Goal: Task Accomplishment & Management: Complete application form

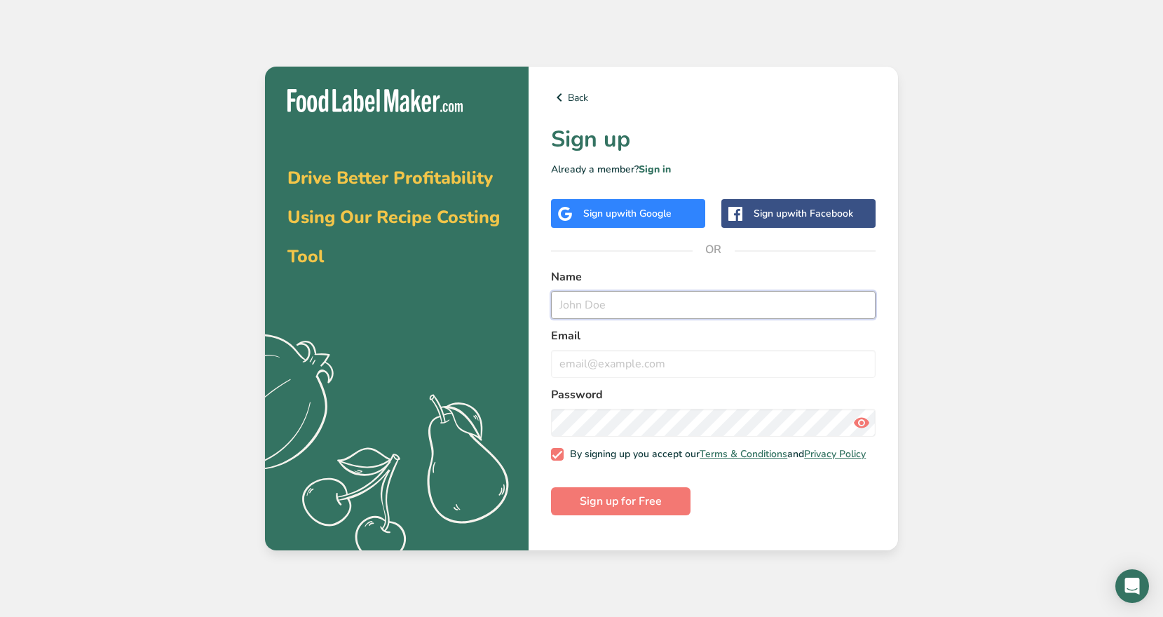
click at [600, 296] on input "text" at bounding box center [713, 305] width 325 height 28
click at [584, 213] on div "Sign up with Google" at bounding box center [627, 213] width 88 height 15
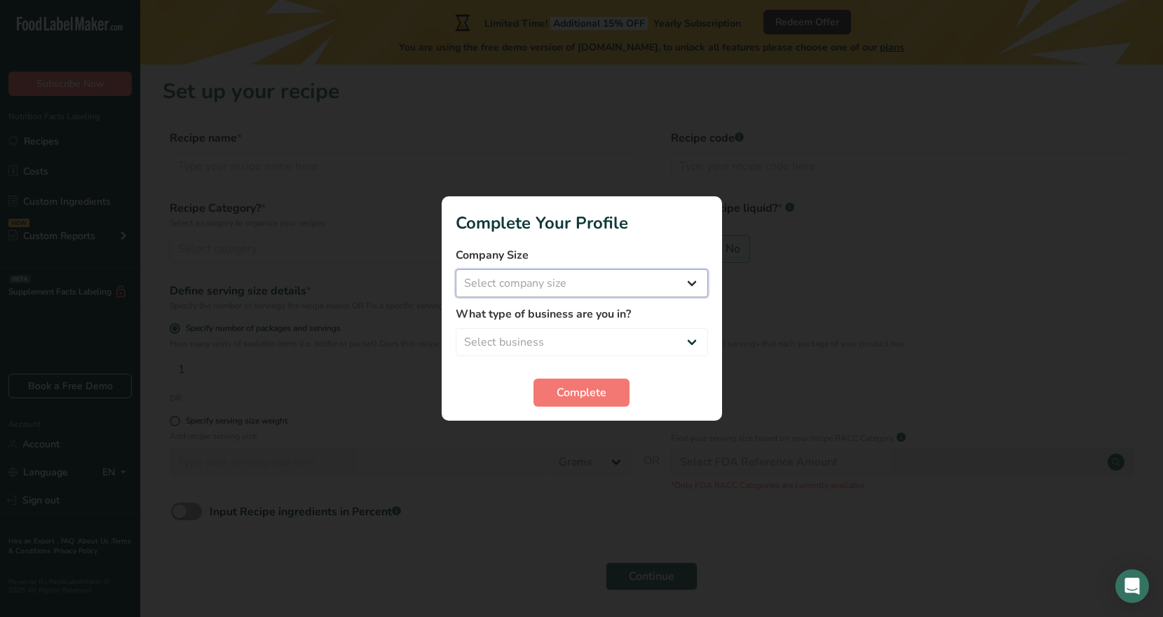
click at [589, 278] on select "Select company size Fewer than 10 Employees 10 to 50 Employees 51 to 500 Employ…" at bounding box center [582, 283] width 252 height 28
click at [578, 287] on select "Select company size Fewer than 10 Employees 10 to 50 Employees 51 to 500 Employ…" at bounding box center [582, 283] width 252 height 28
select select "2"
click at [456, 269] on select "Select company size Fewer than 10 Employees 10 to 50 Employees 51 to 500 Employ…" at bounding box center [582, 283] width 252 height 28
click at [590, 335] on select "Select business Packaged Food Manufacturer Restaurant & Cafe Bakery Meal Plans …" at bounding box center [582, 342] width 252 height 28
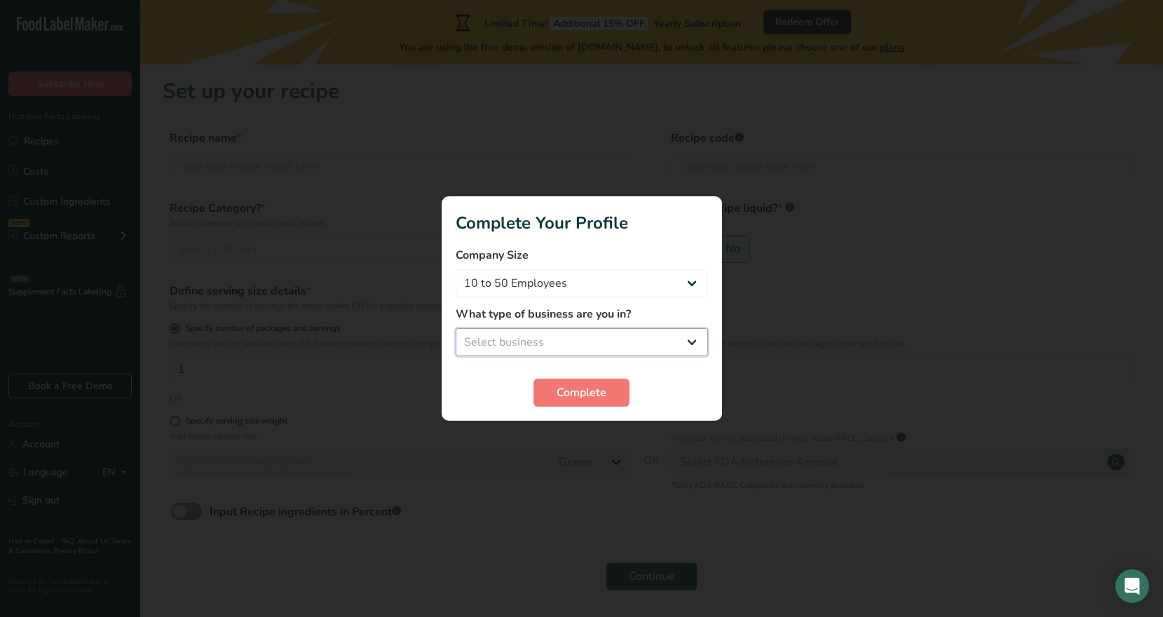
select select "8"
click at [456, 328] on select "Select business Packaged Food Manufacturer Restaurant & Cafe Bakery Meal Plans …" at bounding box center [582, 342] width 252 height 28
click at [584, 390] on span "Complete" at bounding box center [582, 392] width 50 height 17
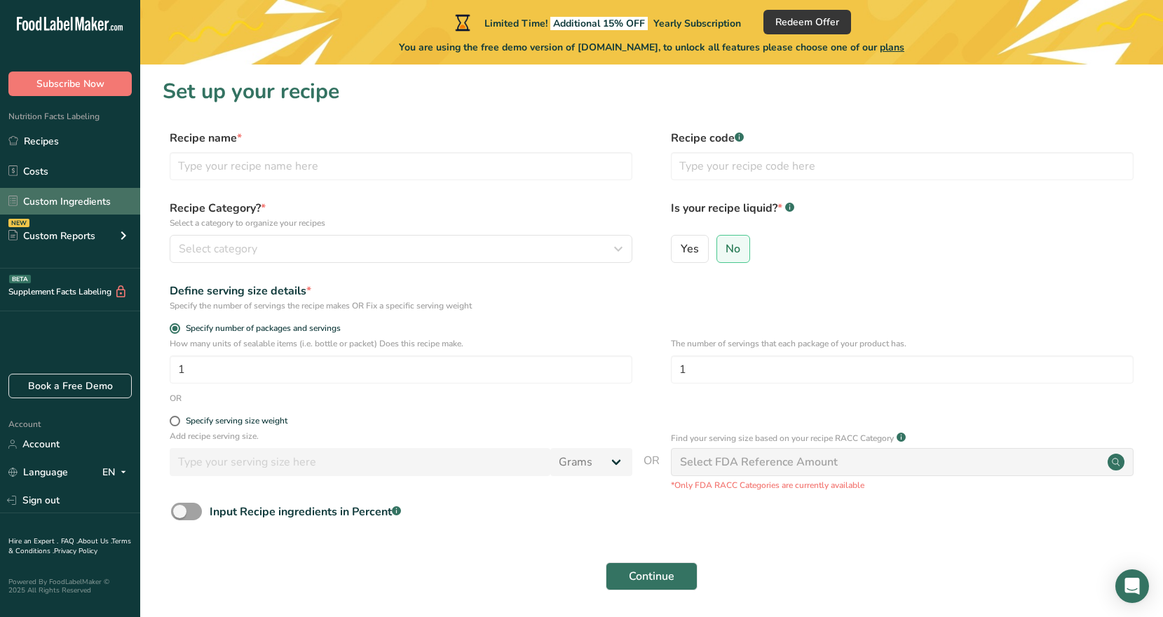
click at [49, 202] on link "Custom Ingredients" at bounding box center [70, 201] width 140 height 27
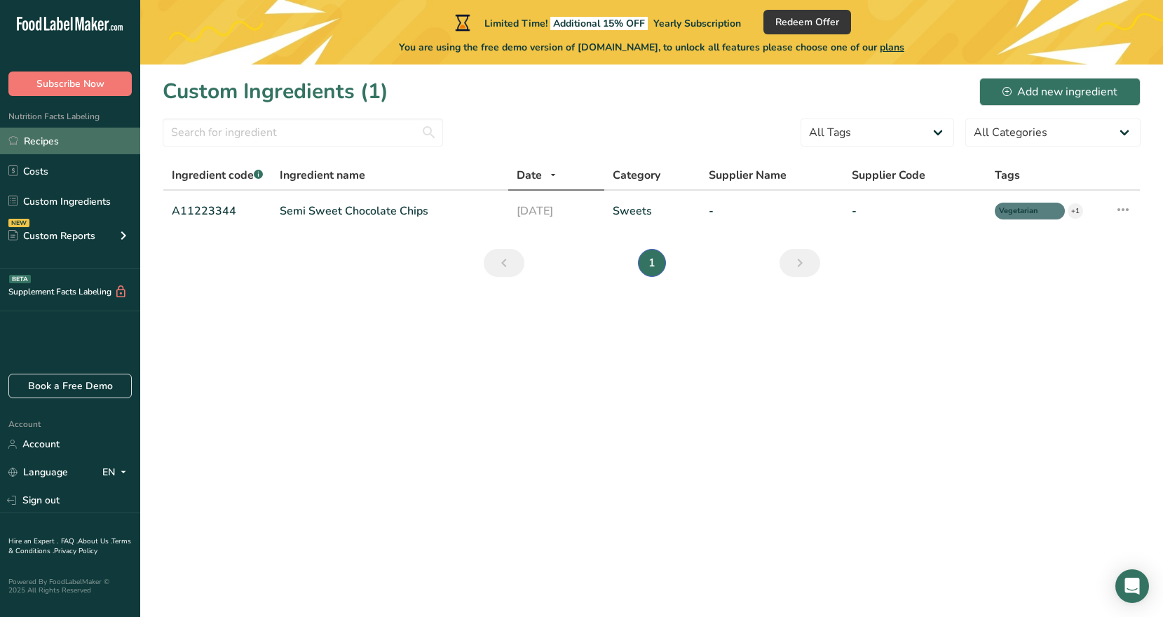
click at [51, 139] on link "Recipes" at bounding box center [70, 141] width 140 height 27
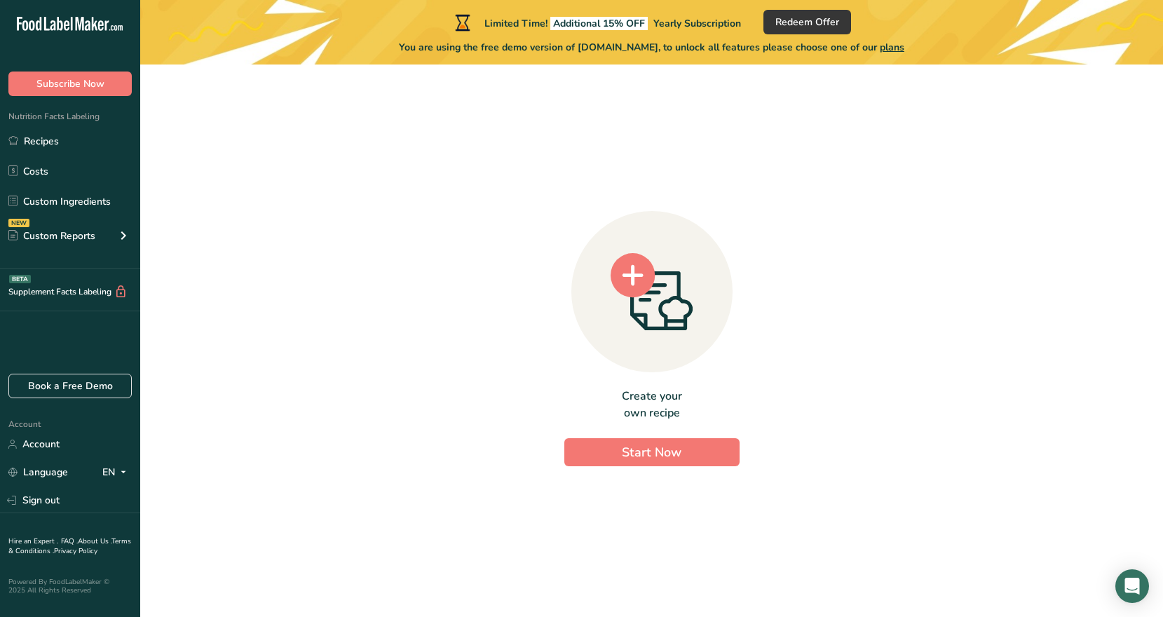
click at [53, 116] on span "Nutrition Facts Labeling" at bounding box center [50, 116] width 100 height 11
click at [18, 117] on span "Nutrition Facts Labeling" at bounding box center [50, 116] width 100 height 11
click at [48, 231] on div "Custom Reports" at bounding box center [51, 236] width 87 height 15
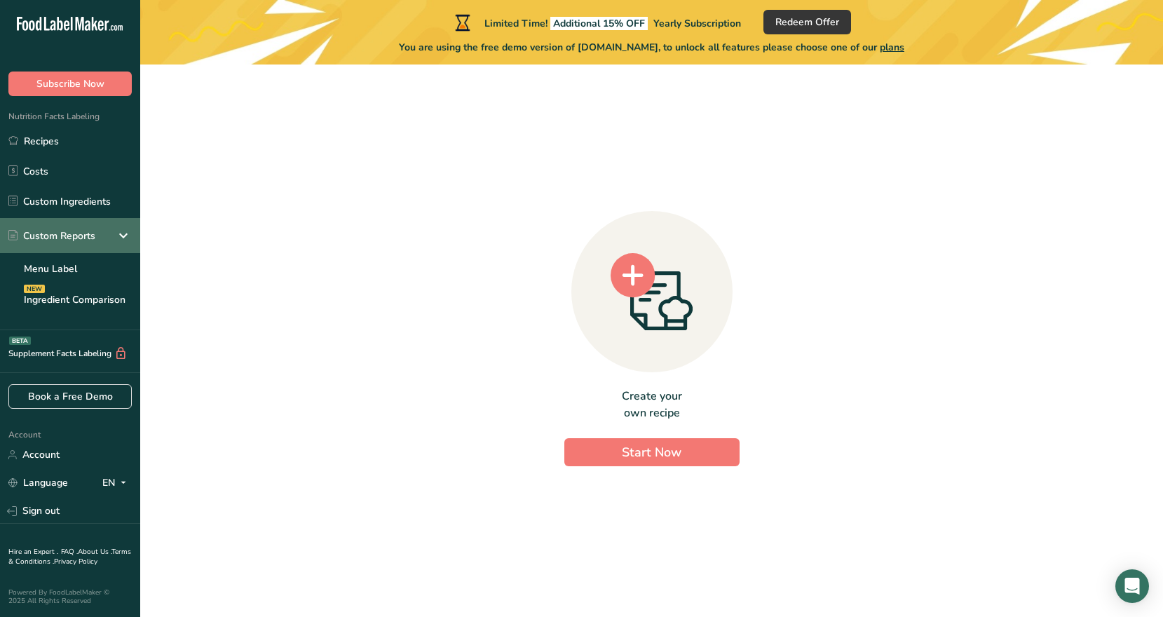
click at [48, 231] on div "Custom Reports" at bounding box center [51, 236] width 87 height 15
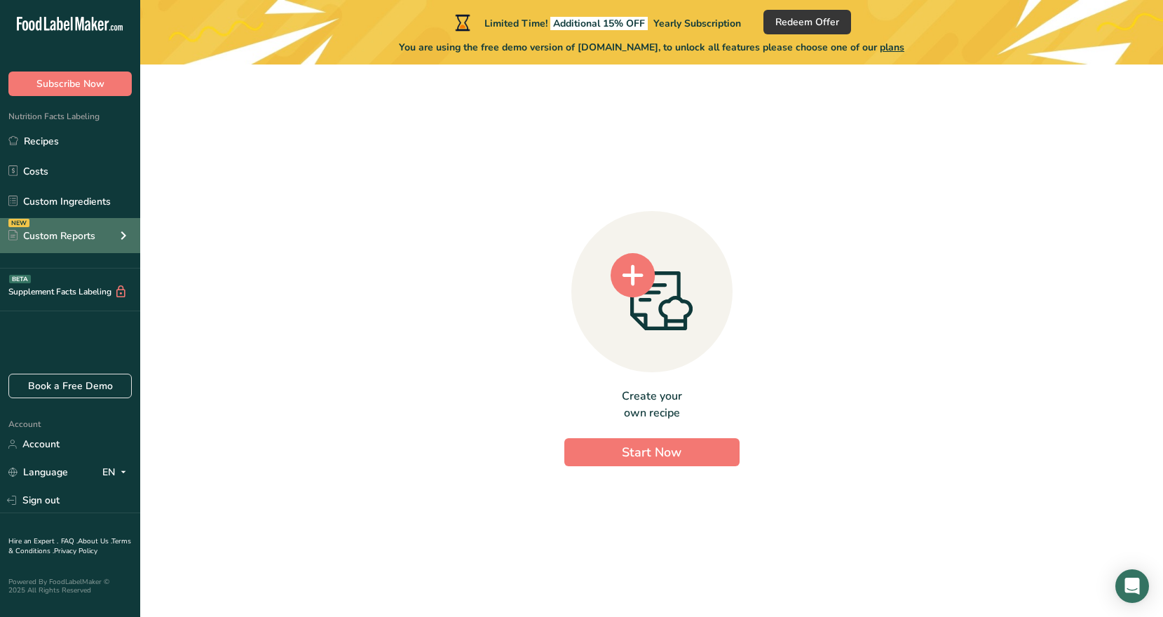
click at [48, 231] on div "Custom Reports" at bounding box center [51, 236] width 87 height 15
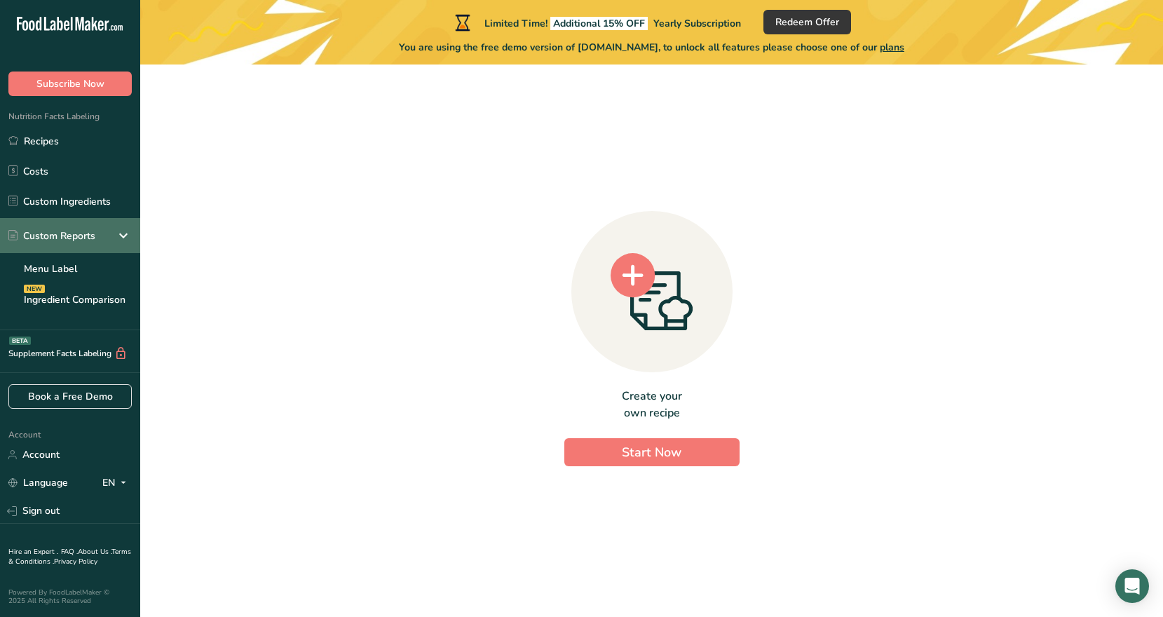
click at [48, 231] on div "Custom Reports" at bounding box center [51, 236] width 87 height 15
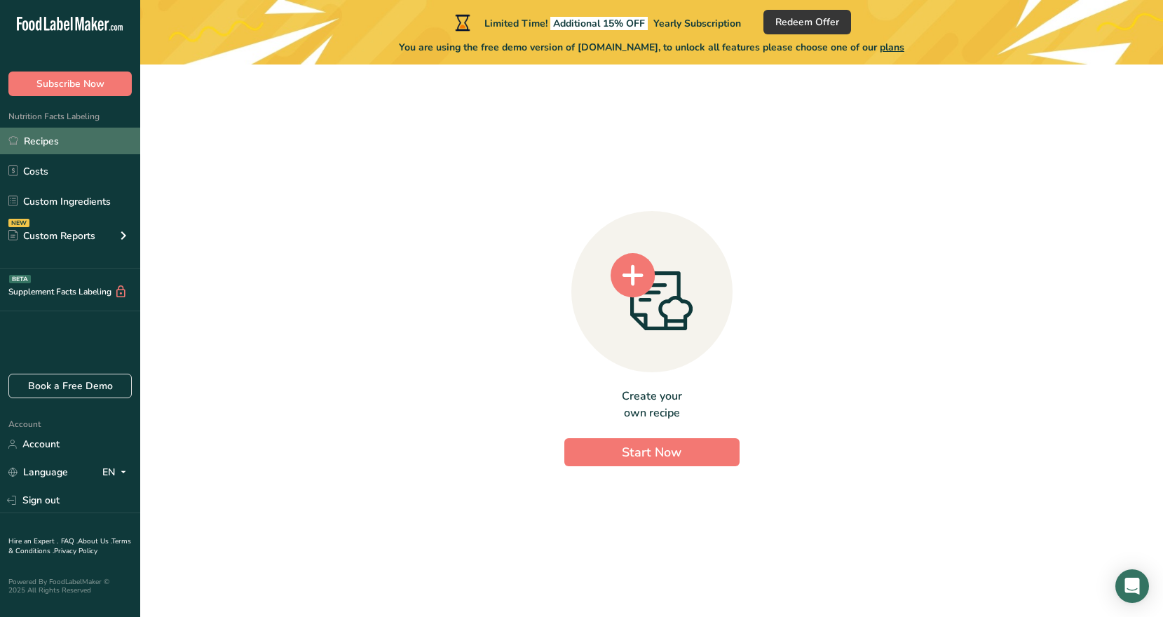
click at [30, 142] on link "Recipes" at bounding box center [70, 141] width 140 height 27
click at [47, 119] on span "Nutrition Facts Labeling" at bounding box center [50, 116] width 100 height 11
click at [614, 285] on circle at bounding box center [633, 275] width 45 height 45
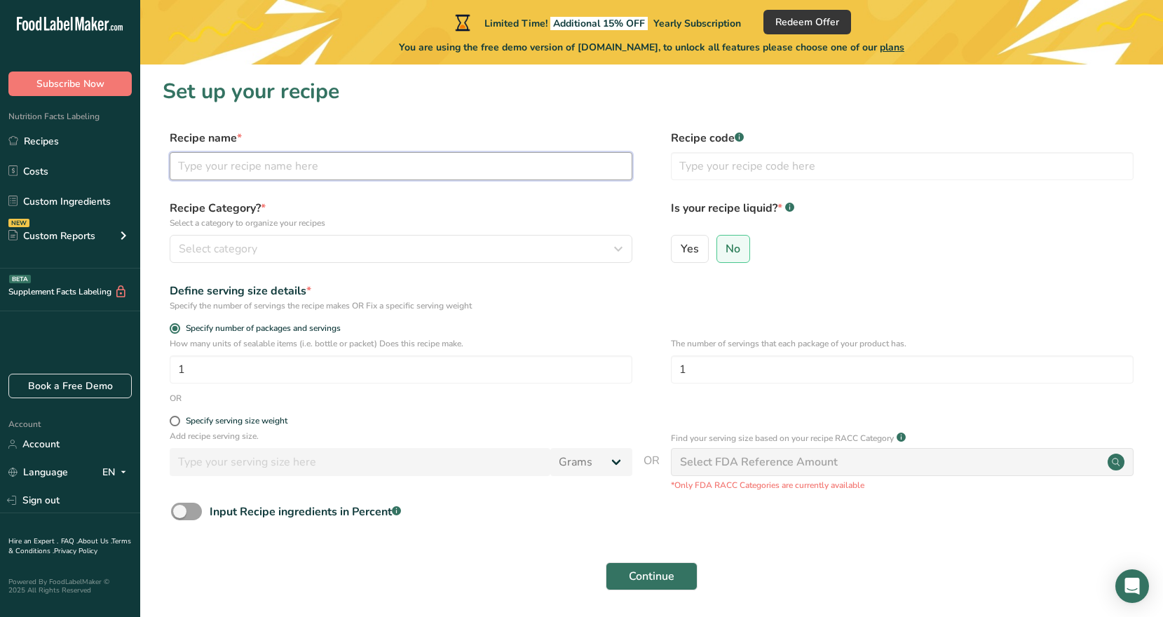
click at [238, 168] on input "text" at bounding box center [401, 166] width 463 height 28
type input "[US_STATE] Crab Soup"
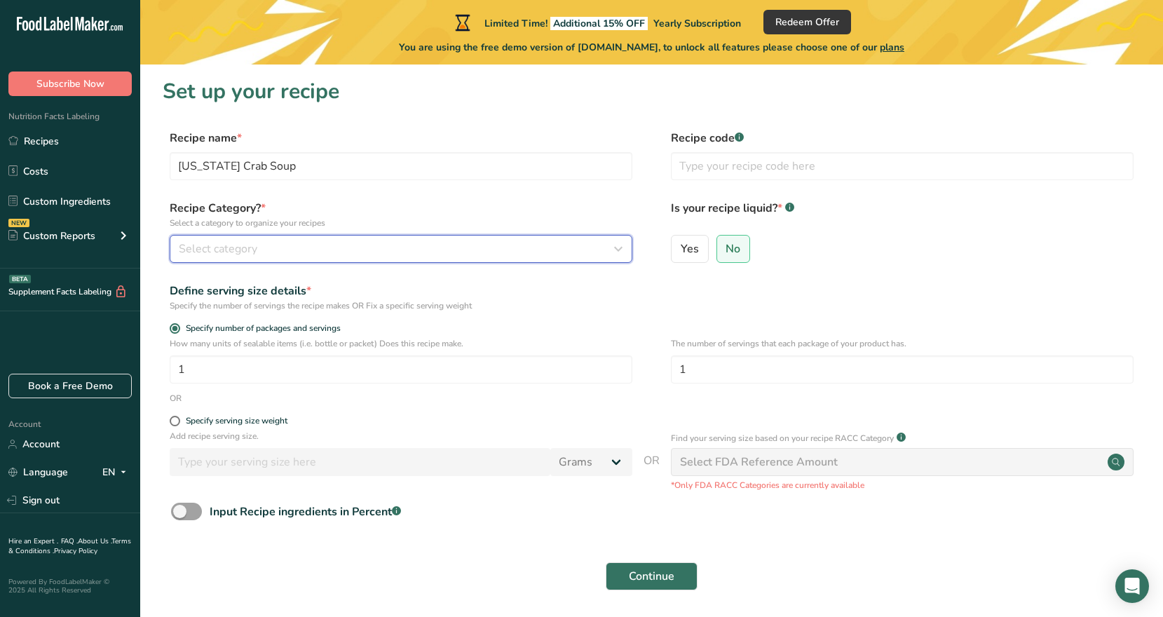
click at [370, 250] on div "Select category" at bounding box center [397, 249] width 436 height 17
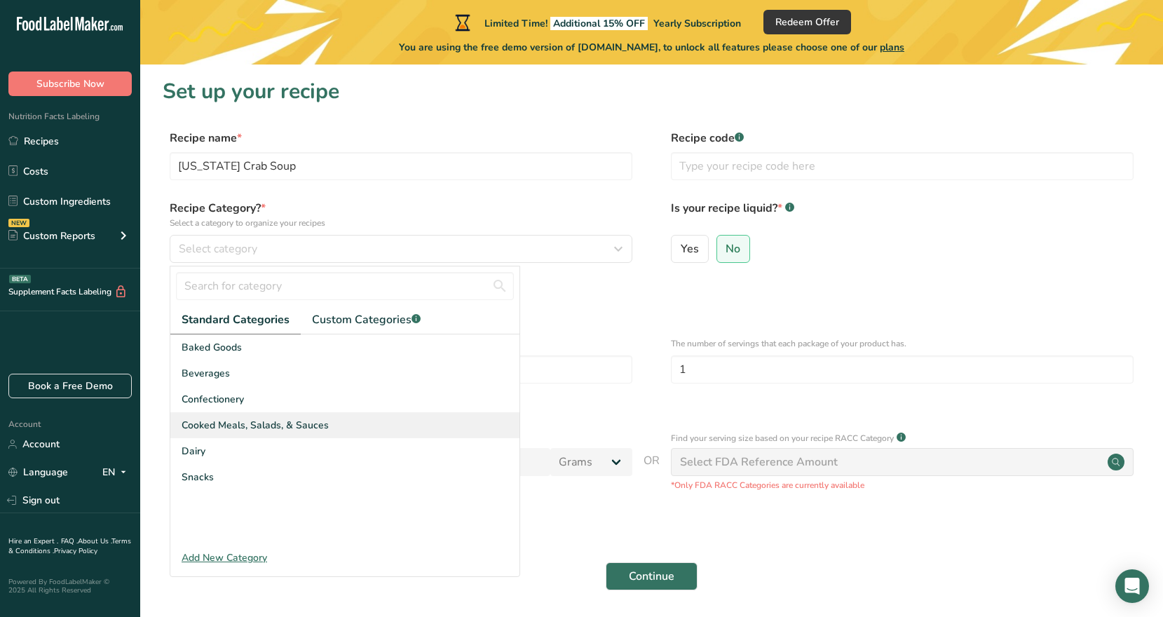
click at [313, 427] on span "Cooked Meals, Salads, & Sauces" at bounding box center [255, 425] width 147 height 15
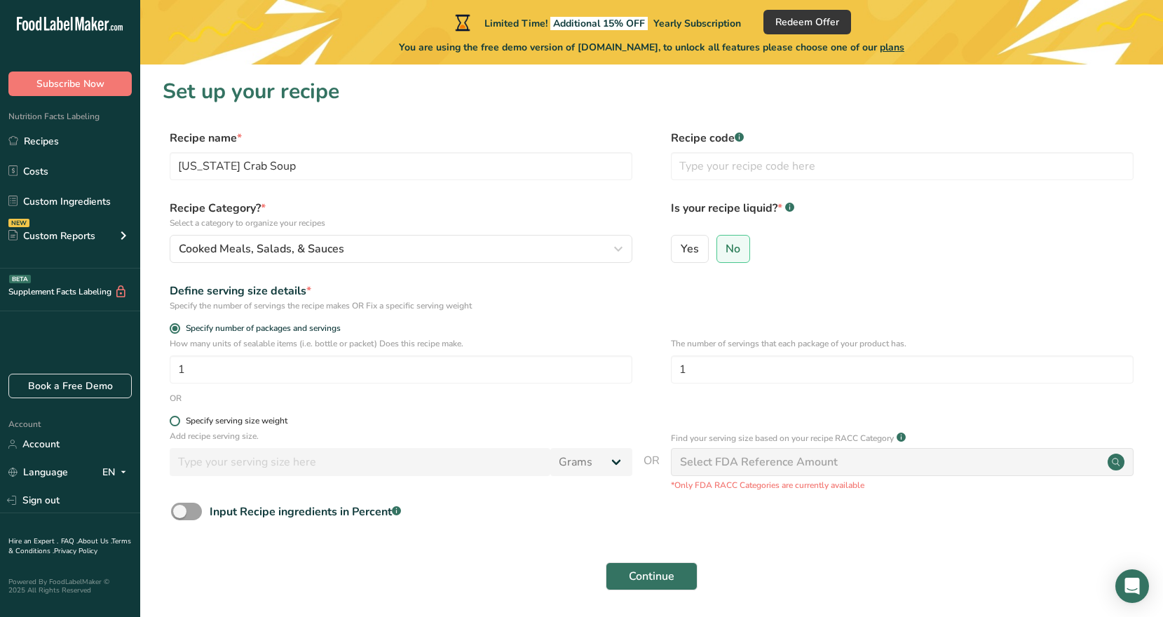
click at [175, 418] on span at bounding box center [175, 421] width 11 height 11
click at [175, 418] on input "Specify serving size weight" at bounding box center [174, 421] width 9 height 9
radio input "true"
radio input "false"
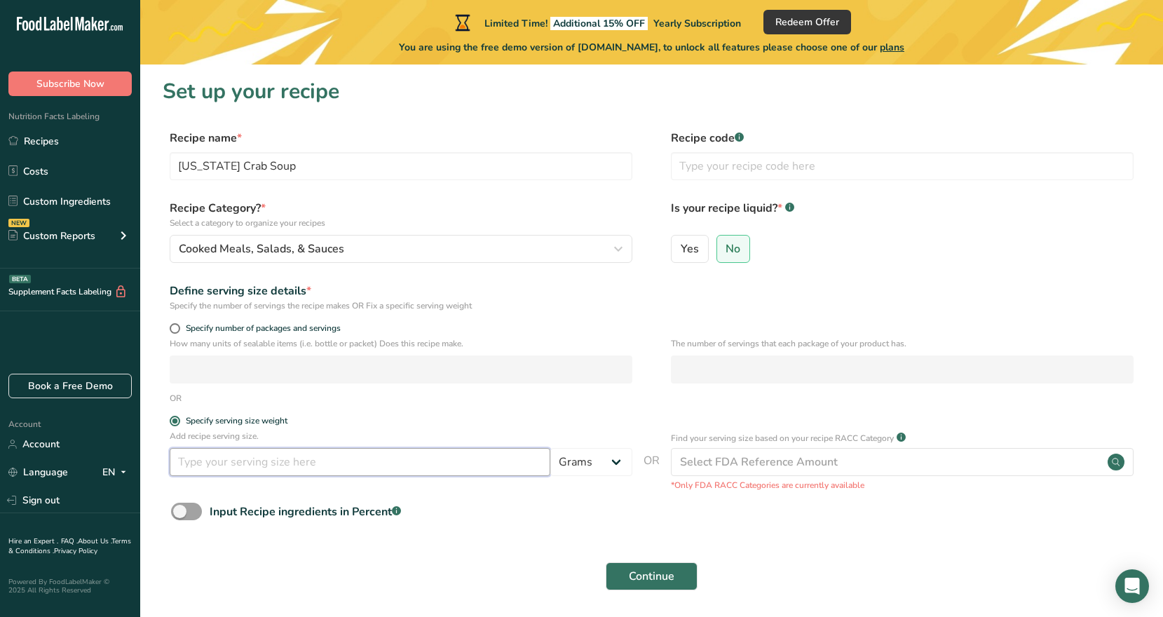
click at [311, 461] on input "number" at bounding box center [360, 462] width 381 height 28
click at [603, 455] on select "Grams kg mg mcg lb oz l mL fl oz tbsp tsp cup qt gallon" at bounding box center [591, 462] width 82 height 28
click at [550, 448] on select "Grams kg mg mcg lb oz l mL fl oz tbsp tsp cup qt gallon" at bounding box center [591, 462] width 82 height 28
click at [351, 459] on input "number" at bounding box center [360, 462] width 381 height 28
type input "114"
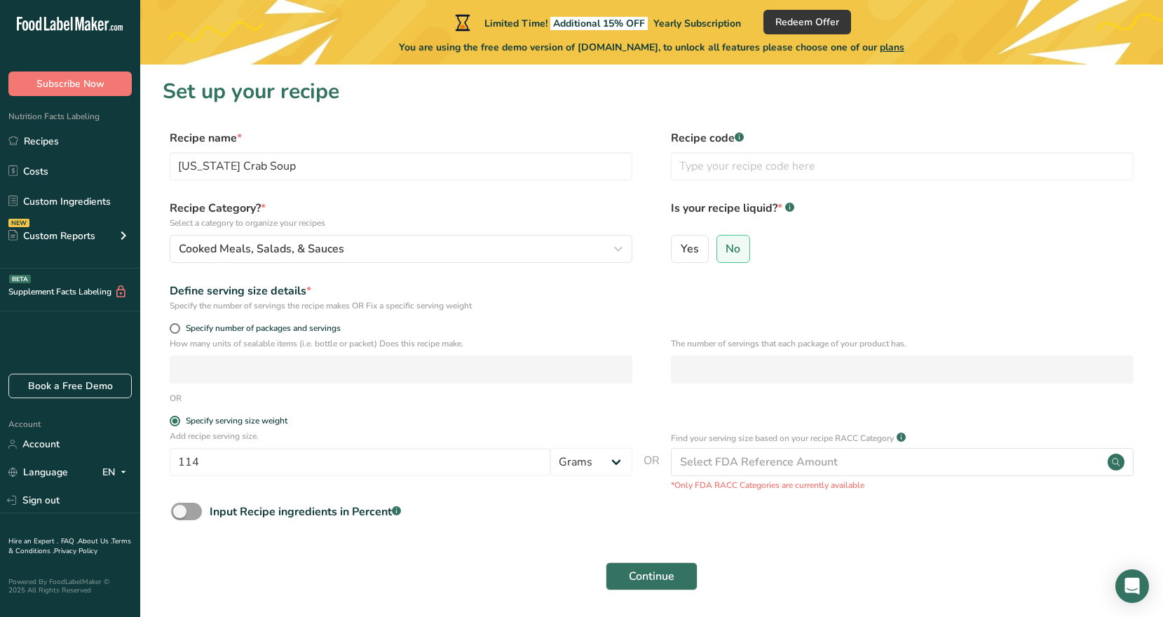
click at [518, 513] on div "Input Recipe ingredients in Percent .a-a{fill:#347362;}.b-a{fill:#fff;}" at bounding box center [652, 517] width 978 height 29
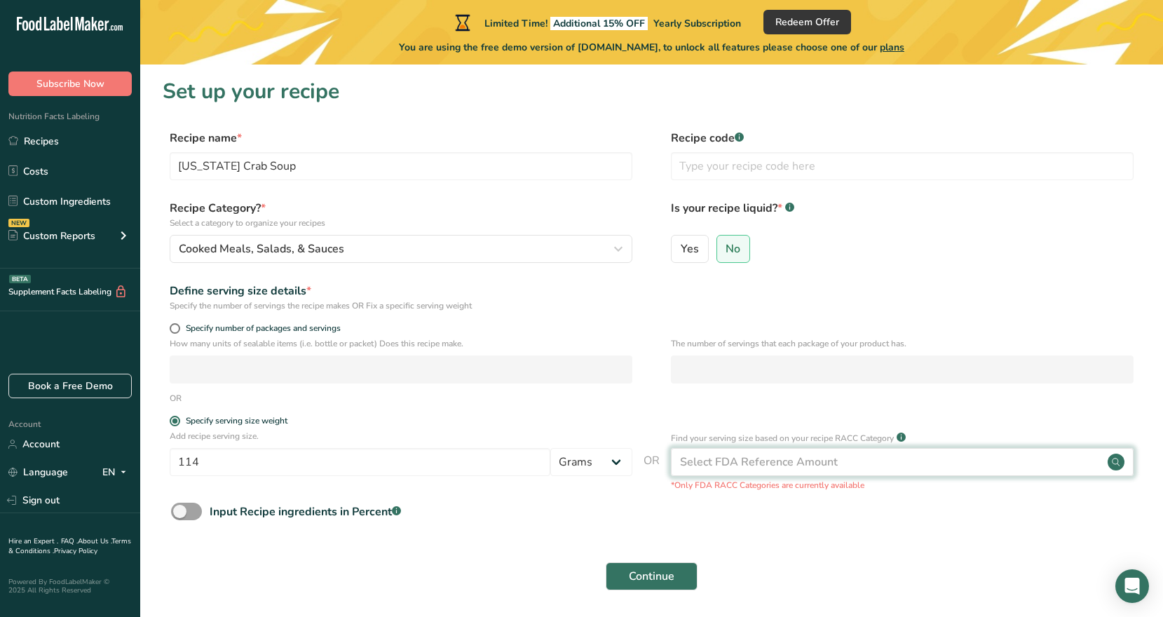
click at [755, 466] on div "Select FDA Reference Amount" at bounding box center [759, 462] width 158 height 17
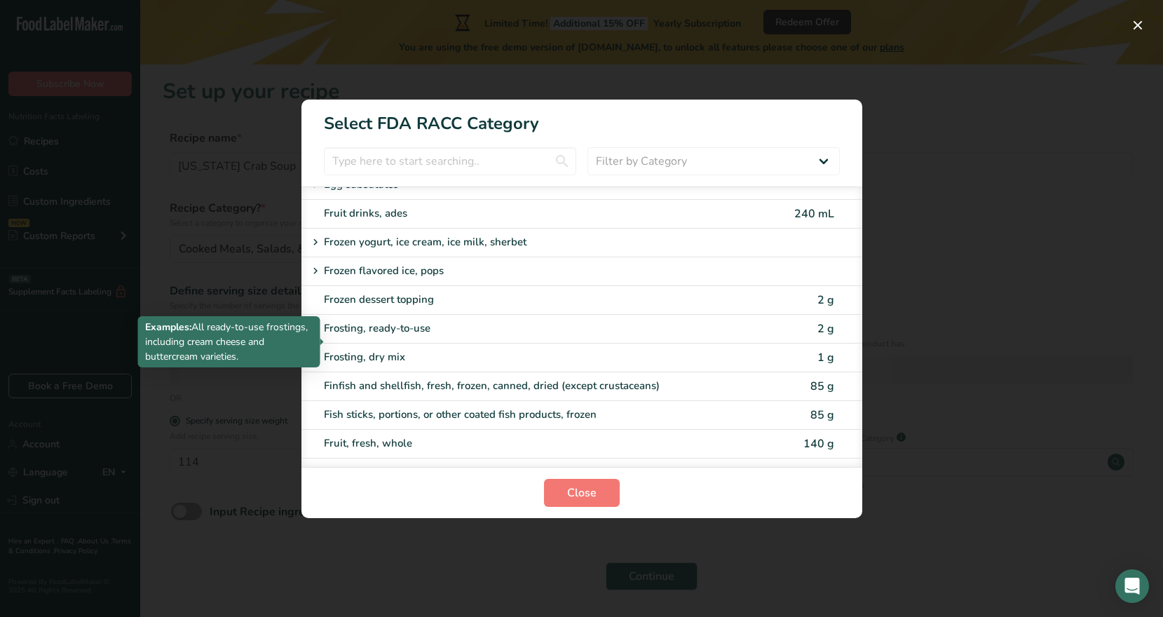
scroll to position [1111, 0]
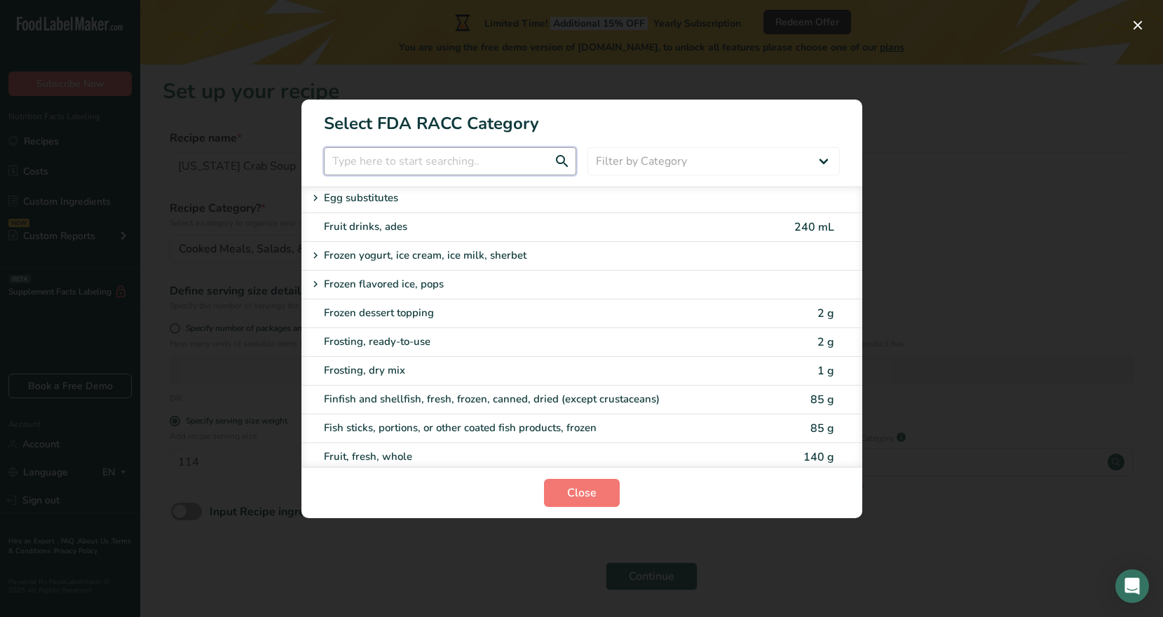
click at [401, 157] on input "RACC Category Selection Modal" at bounding box center [450, 161] width 252 height 28
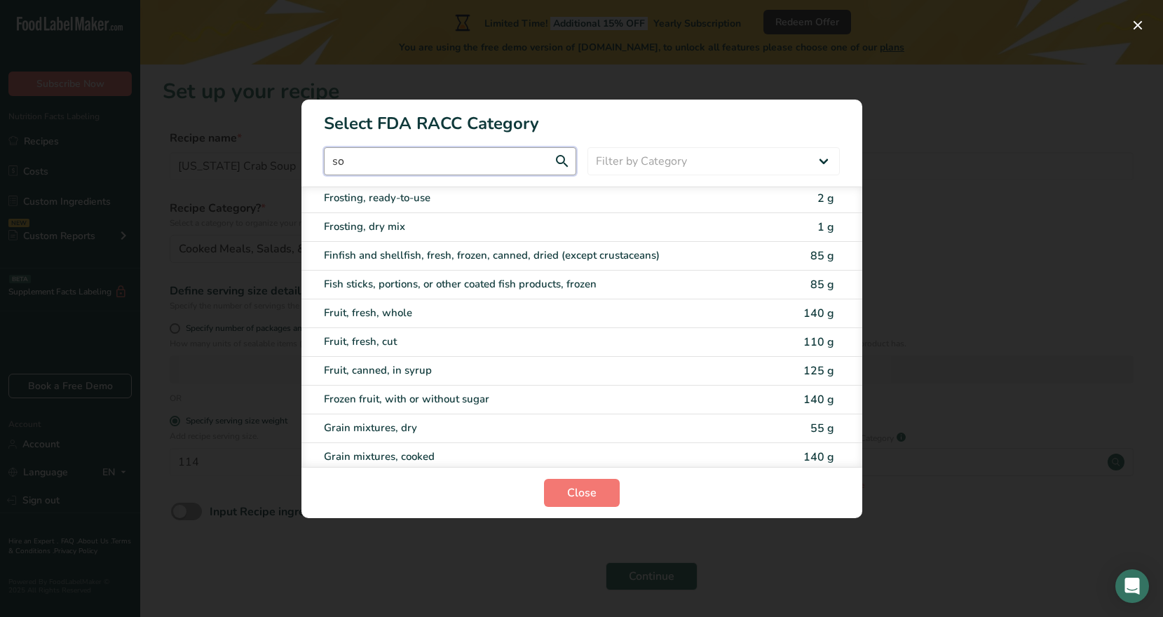
scroll to position [0, 0]
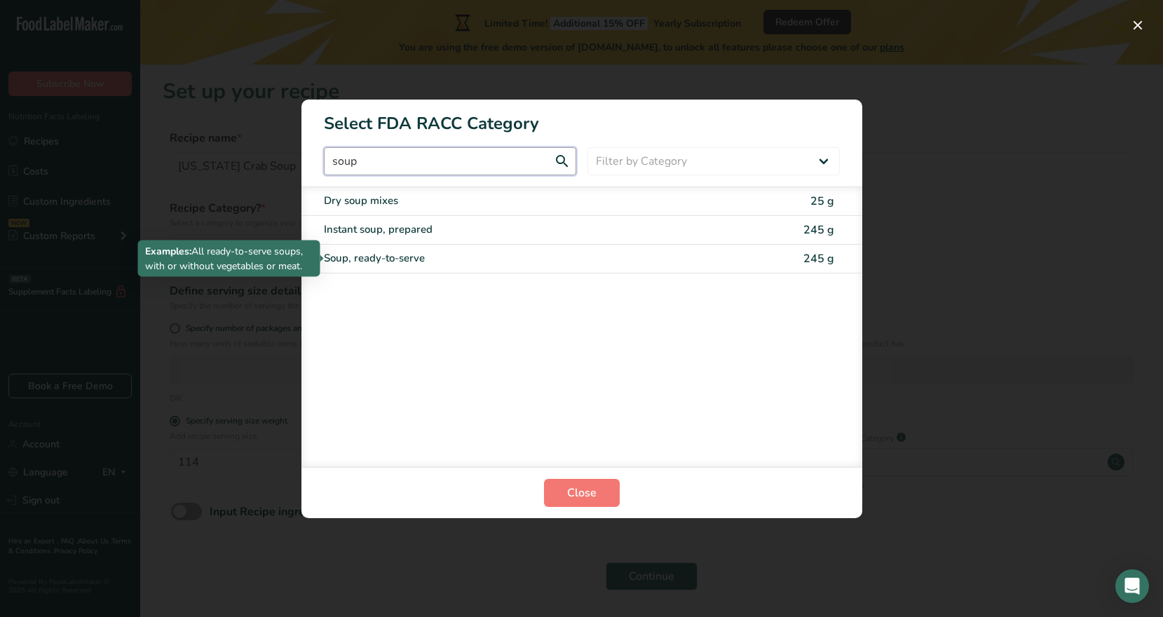
type input "soup"
click at [363, 262] on div "Soup, ready-to-serve" at bounding box center [523, 258] width 398 height 16
type input "245"
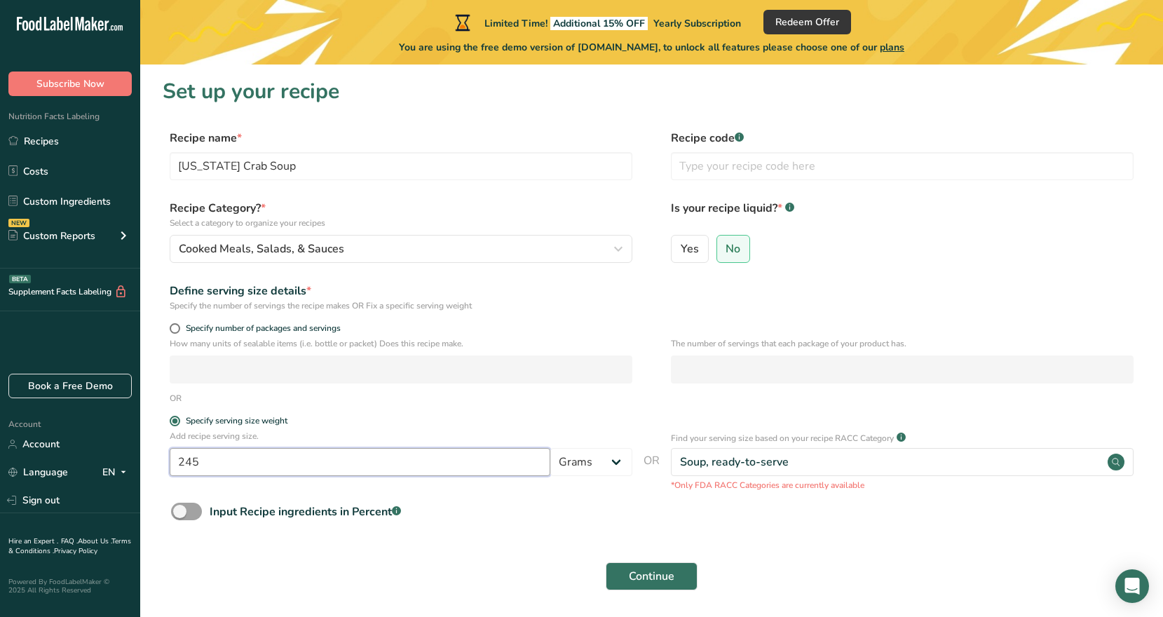
click at [221, 455] on input "245" at bounding box center [360, 462] width 381 height 28
click at [375, 470] on input "245" at bounding box center [360, 462] width 381 height 28
click at [63, 25] on icon ".a-20{fill:#fff;}" at bounding box center [85, 28] width 137 height 22
click at [44, 22] on icon at bounding box center [47, 24] width 6 height 14
